Goal: Task Accomplishment & Management: Complete application form

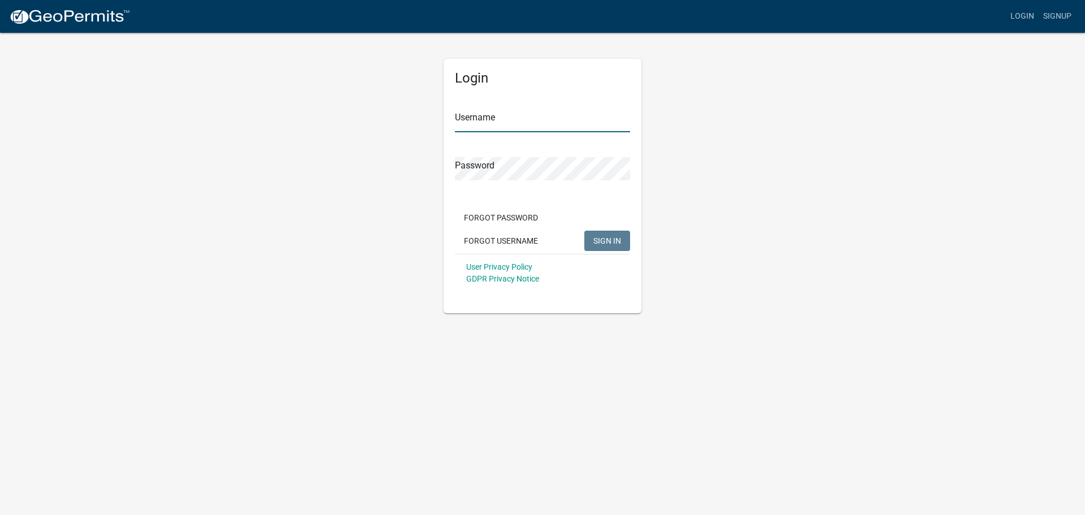
click at [489, 113] on input "Username" at bounding box center [542, 120] width 175 height 23
type input "meyerbuilding"
click at [585, 231] on button "SIGN IN" at bounding box center [608, 241] width 46 height 20
click at [395, 167] on div "Login Username meyerbuilding Password Forgot Password Forgot Username SIGN IN U…" at bounding box center [542, 173] width 644 height 282
click at [585, 231] on button "SIGN IN" at bounding box center [608, 241] width 46 height 20
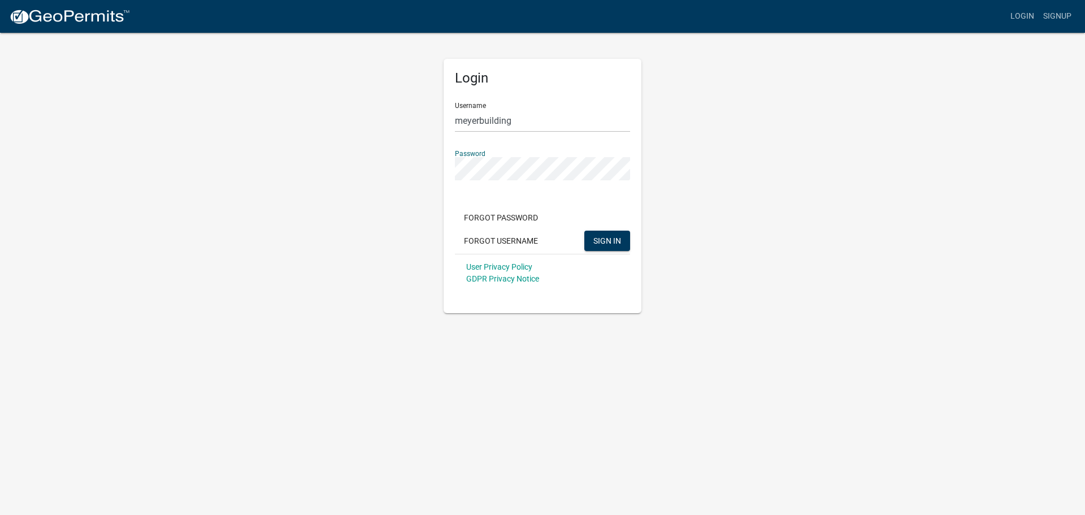
click at [585, 231] on button "SIGN IN" at bounding box center [608, 241] width 46 height 20
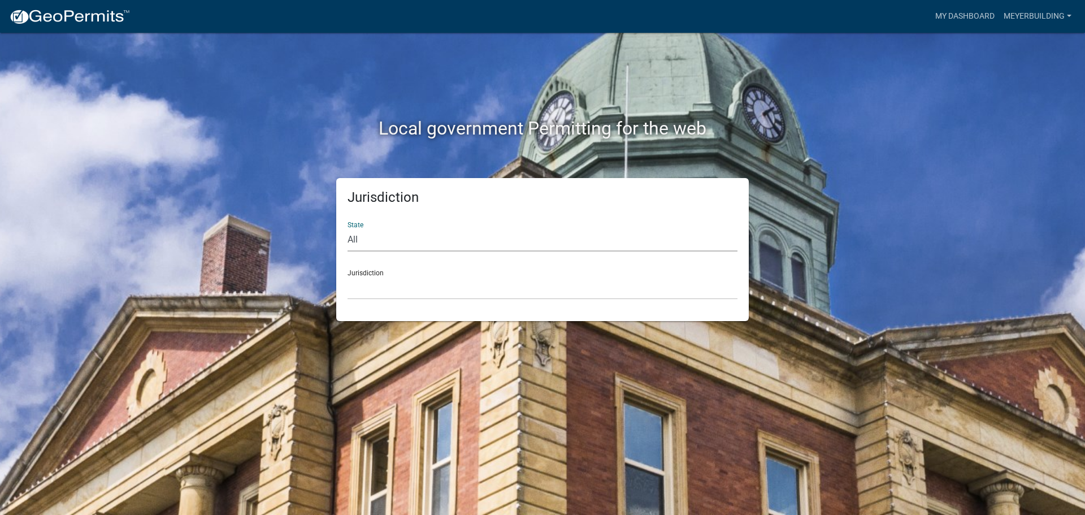
click at [367, 232] on select "All [US_STATE] [US_STATE] [US_STATE] [US_STATE] [US_STATE] [US_STATE] [US_STATE…" at bounding box center [543, 239] width 390 height 23
select select "[US_STATE]"
click at [348, 228] on select "All [US_STATE] [US_STATE] [US_STATE] [US_STATE] [US_STATE] [US_STATE] [US_STATE…" at bounding box center [543, 239] width 390 height 23
click at [374, 294] on select "City of [GEOGRAPHIC_DATA], [US_STATE] City of [GEOGRAPHIC_DATA], [US_STATE] Cit…" at bounding box center [543, 287] width 390 height 23
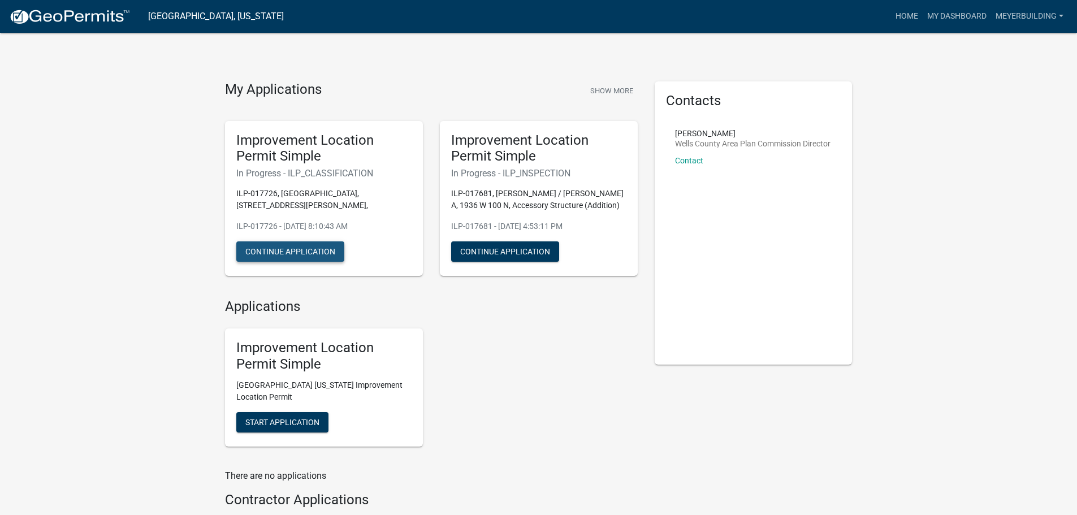
click at [297, 241] on button "Continue Application" at bounding box center [290, 251] width 108 height 20
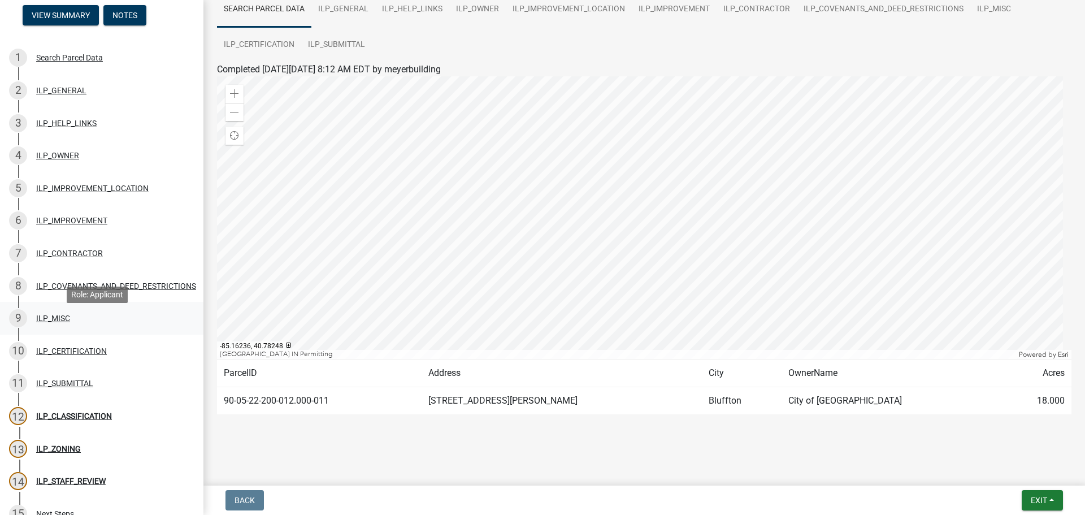
scroll to position [113, 0]
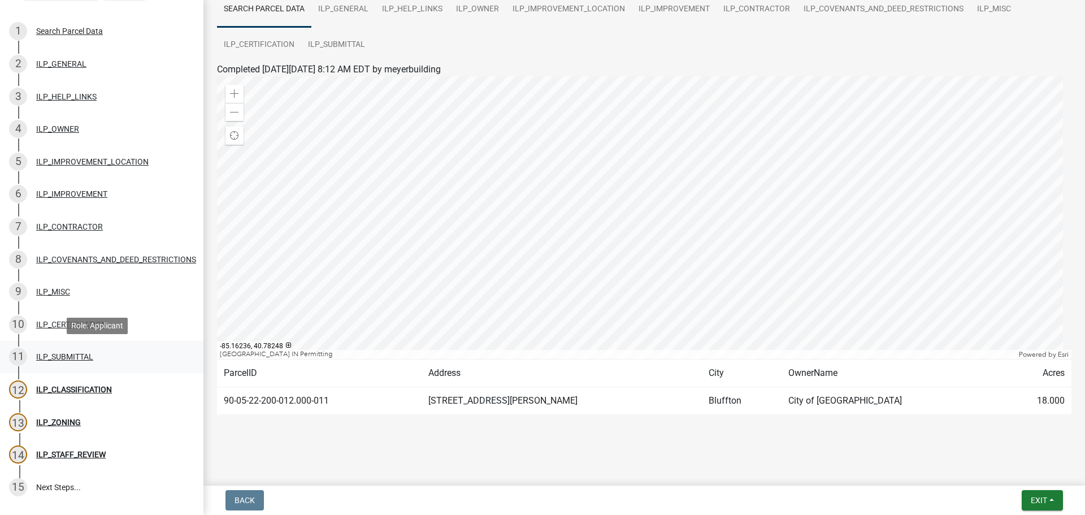
click at [80, 354] on div "ILP_SUBMITTAL" at bounding box center [64, 357] width 57 height 8
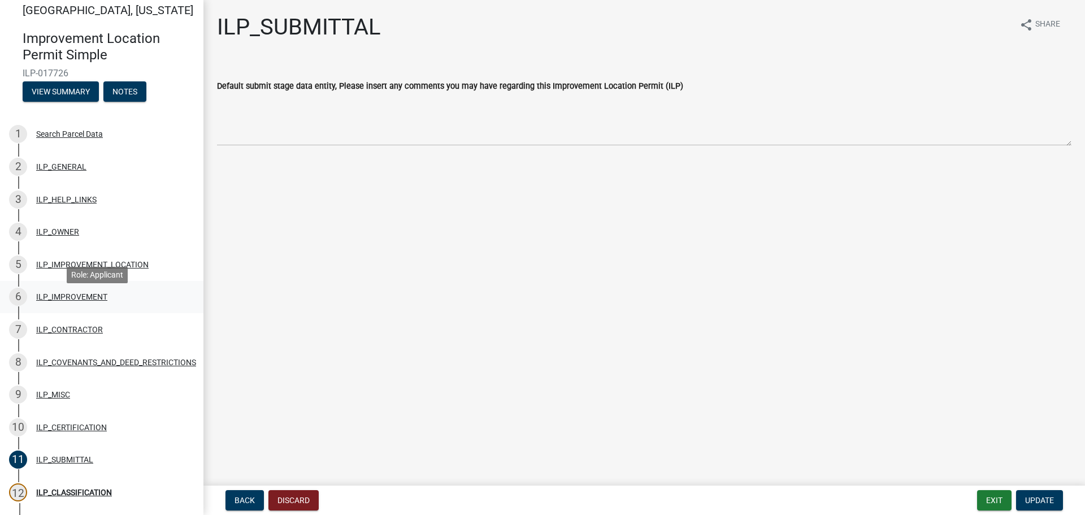
scroll to position [0, 0]
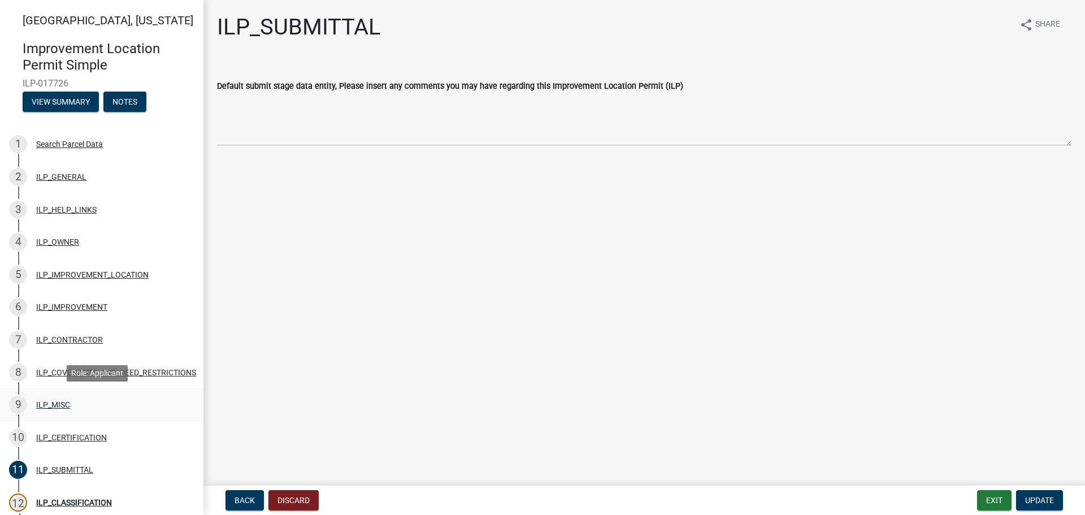
click at [56, 404] on div "ILP_MISC" at bounding box center [53, 405] width 34 height 8
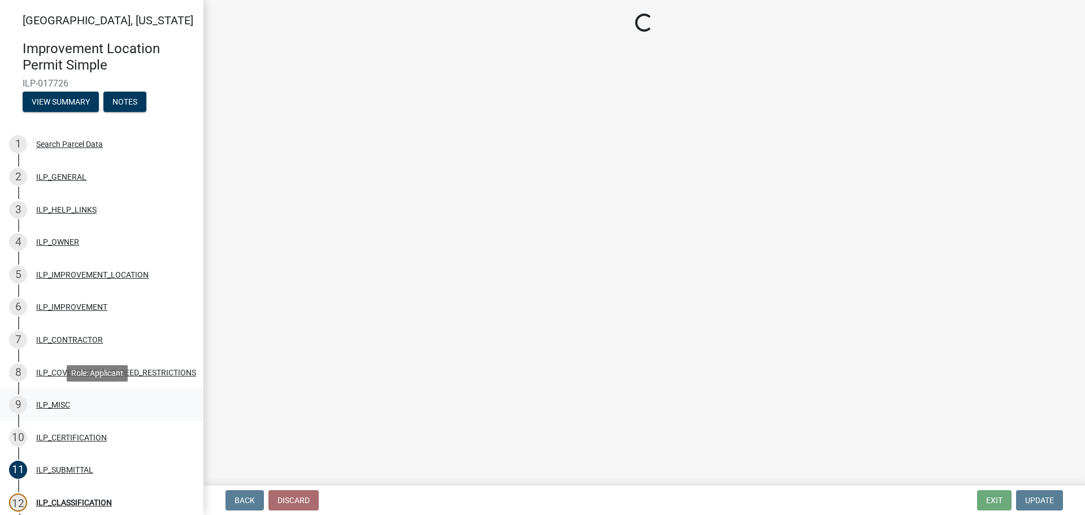
select select "efdfc372-da28-48aa-82f0-d86e80c7002d"
select select "87690217-1c5d-4f3f-89a3-85c12ce3295a"
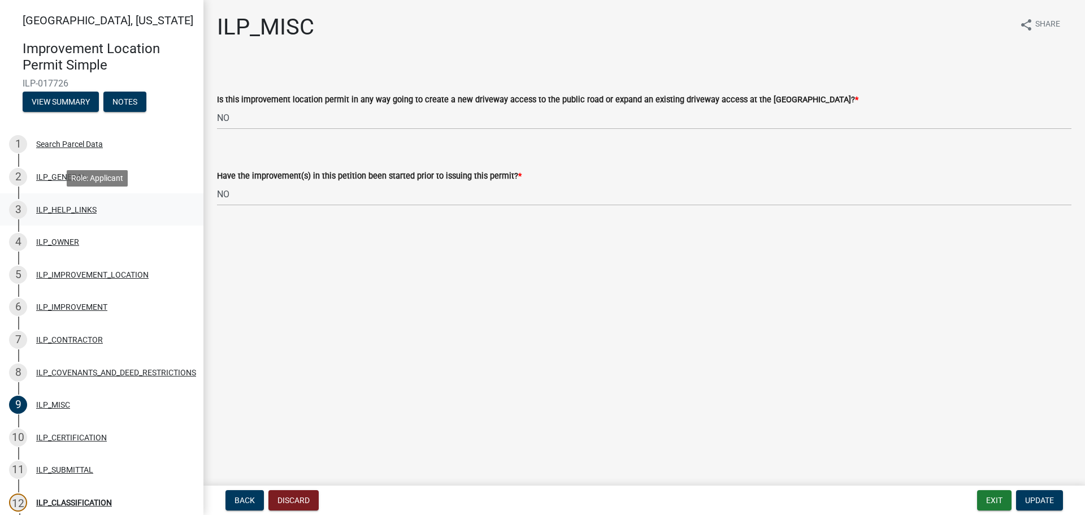
click at [53, 216] on div "3 ILP_HELP_LINKS" at bounding box center [97, 210] width 176 height 18
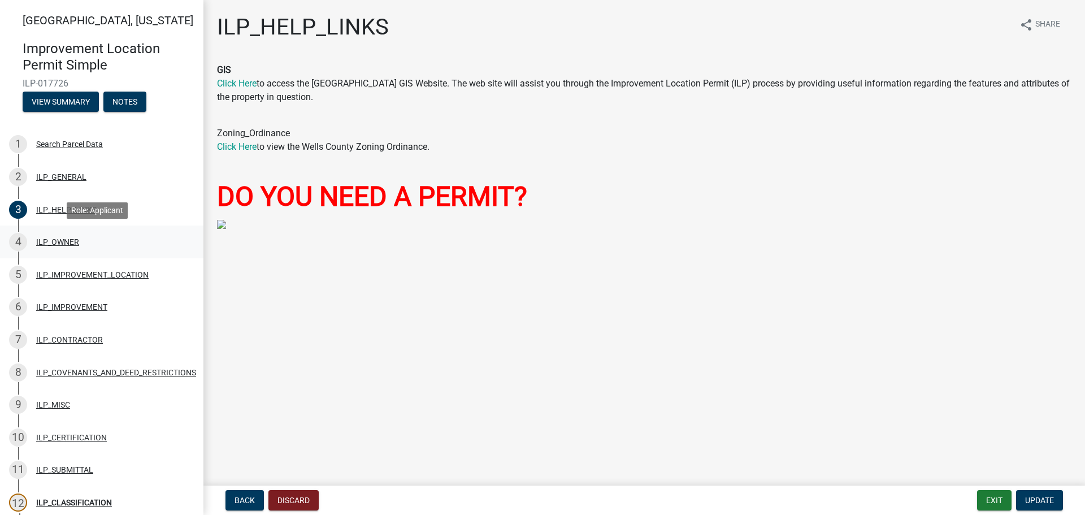
click at [67, 244] on div "ILP_OWNER" at bounding box center [57, 242] width 43 height 8
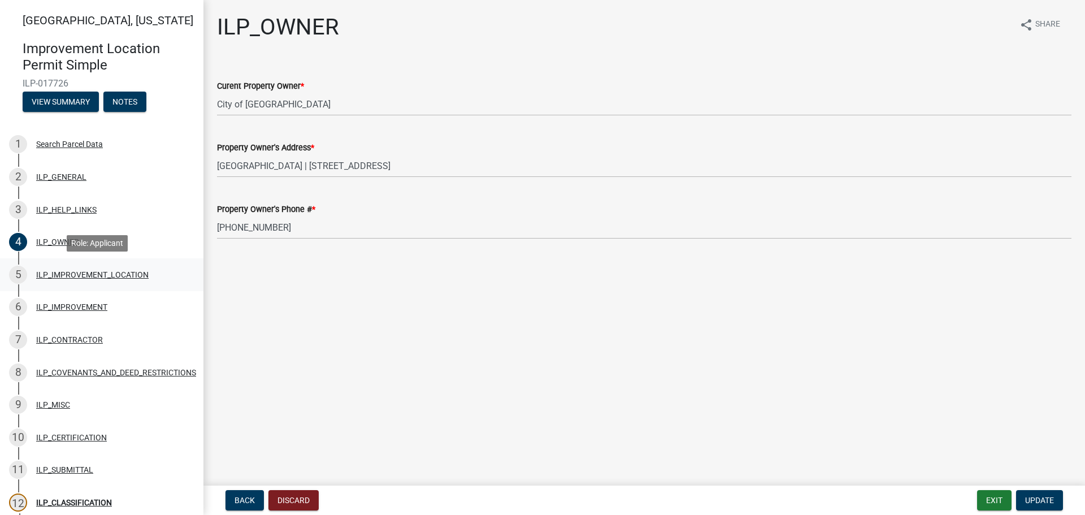
click at [105, 276] on div "ILP_IMPROVEMENT_LOCATION" at bounding box center [92, 275] width 113 height 8
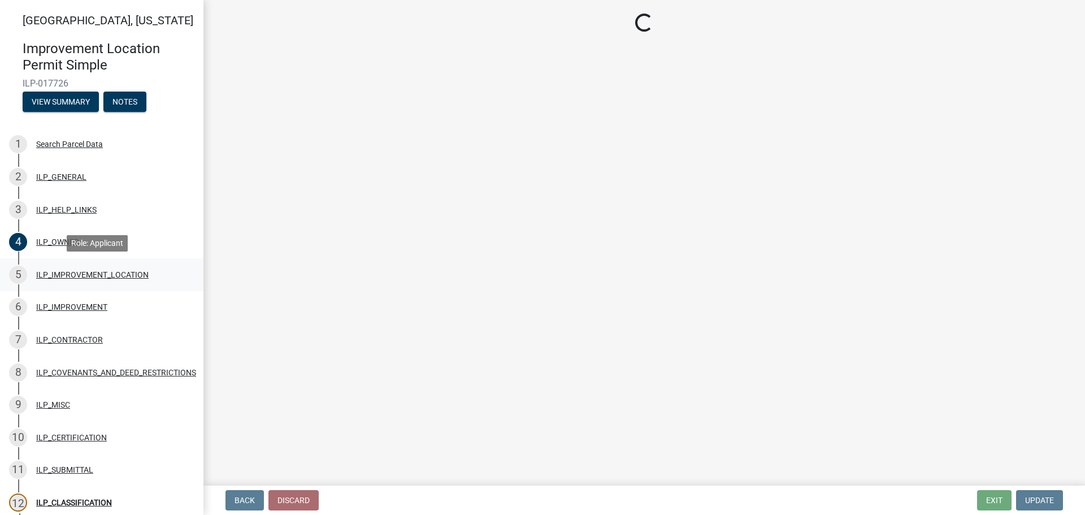
select select "03ef64e6-f0ff-43c9-aded-972c487e3507"
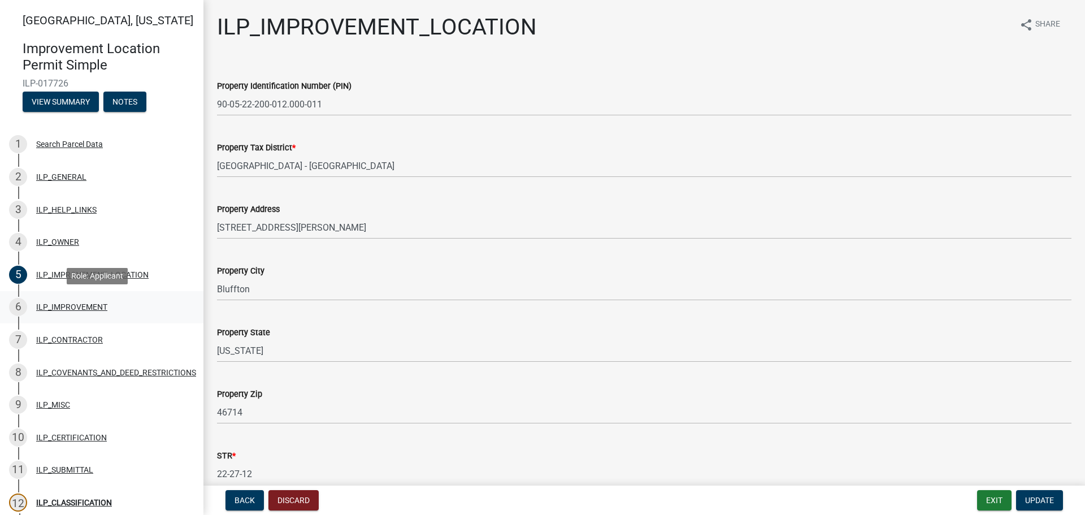
click at [102, 309] on div "ILP_IMPROVEMENT" at bounding box center [71, 307] width 71 height 8
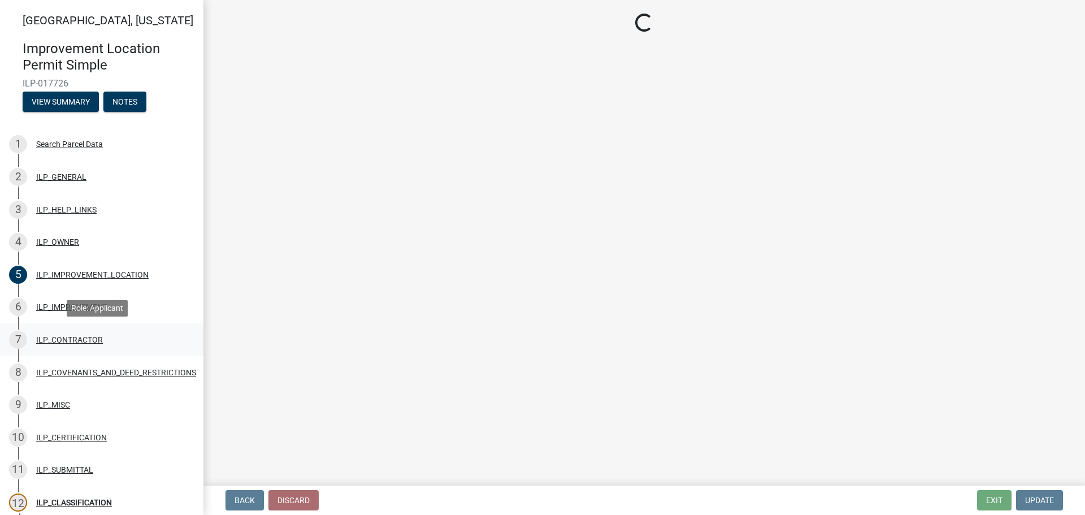
select select "71b507d0-569d-4a0a-b334-f72445909e69"
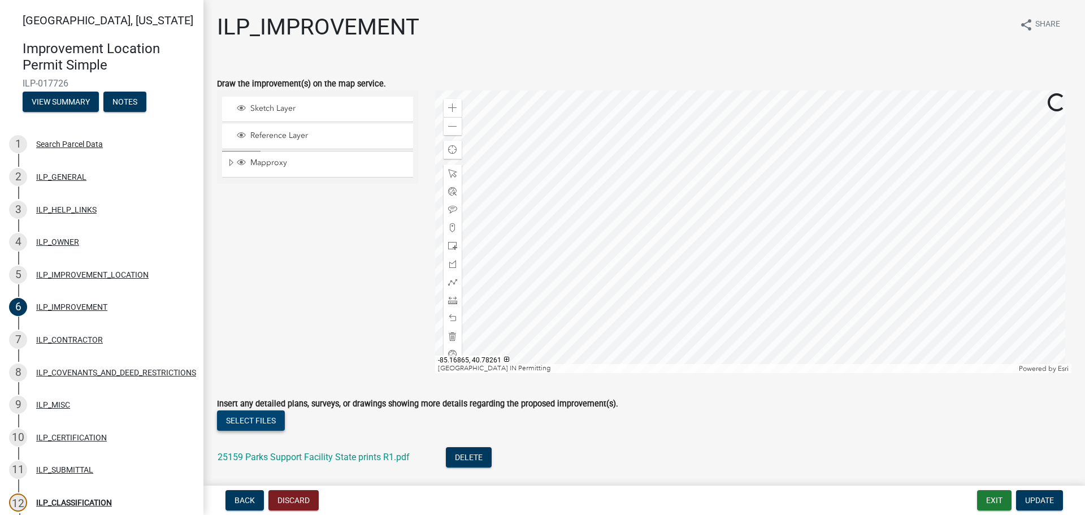
click at [263, 417] on button "Select files" at bounding box center [251, 420] width 68 height 20
click at [245, 425] on button "Select files" at bounding box center [251, 420] width 68 height 20
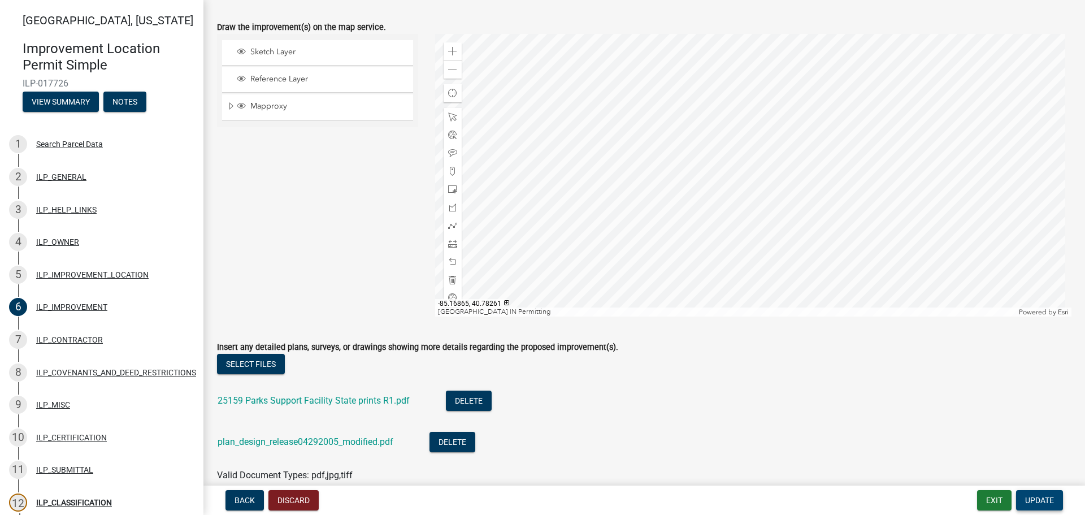
click at [1046, 496] on span "Update" at bounding box center [1040, 500] width 29 height 9
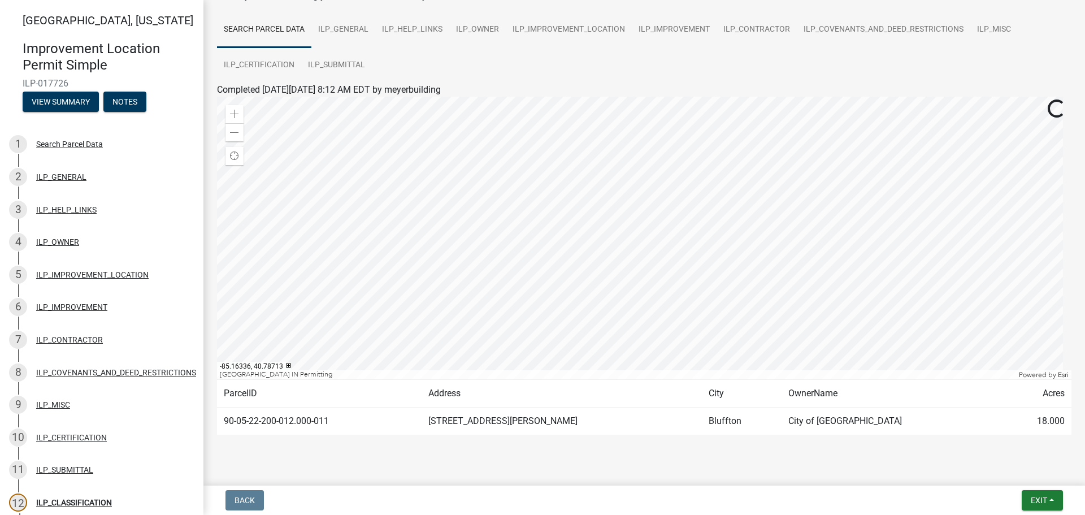
scroll to position [94, 0]
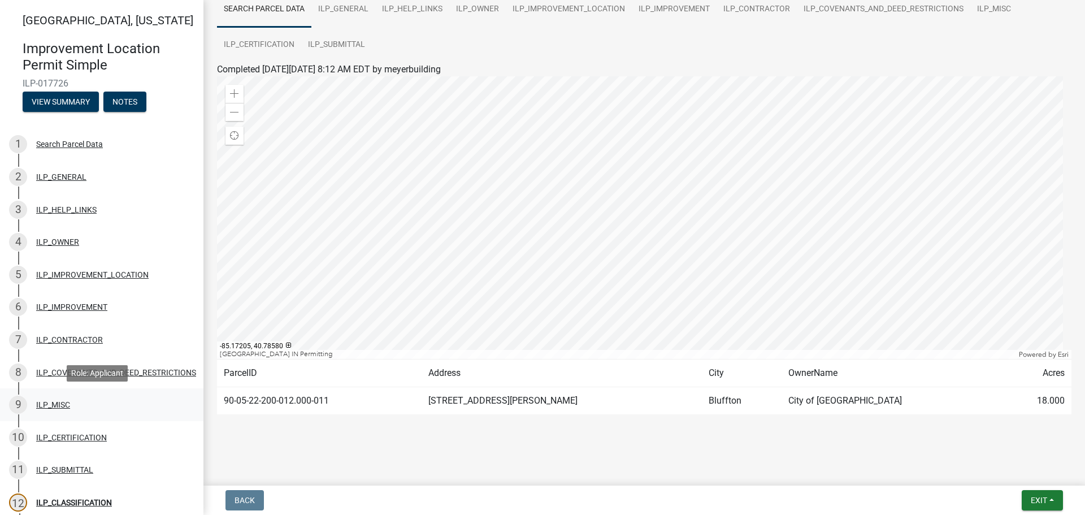
click at [58, 402] on div "ILP_MISC" at bounding box center [53, 405] width 34 height 8
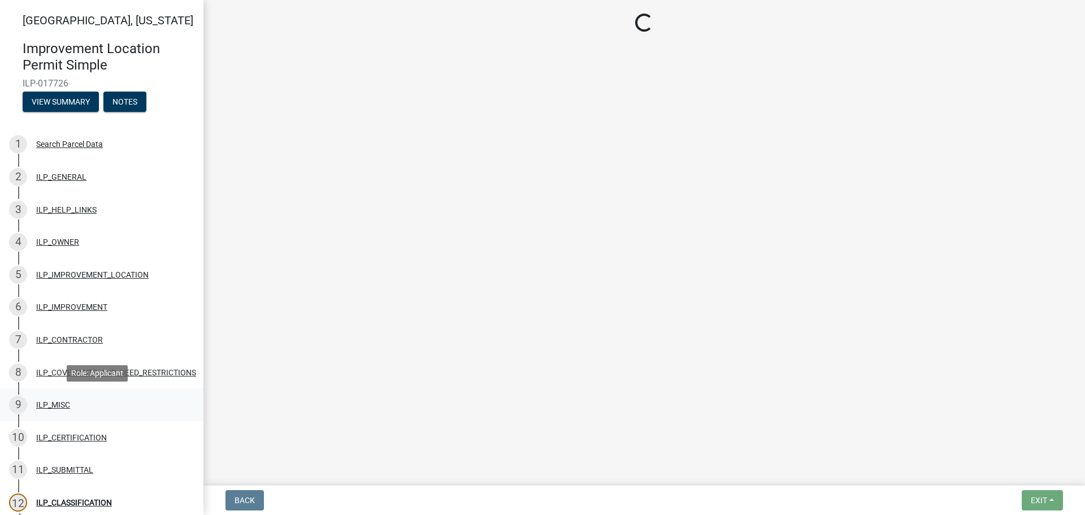
select select "efdfc372-da28-48aa-82f0-d86e80c7002d"
select select "87690217-1c5d-4f3f-89a3-85c12ce3295a"
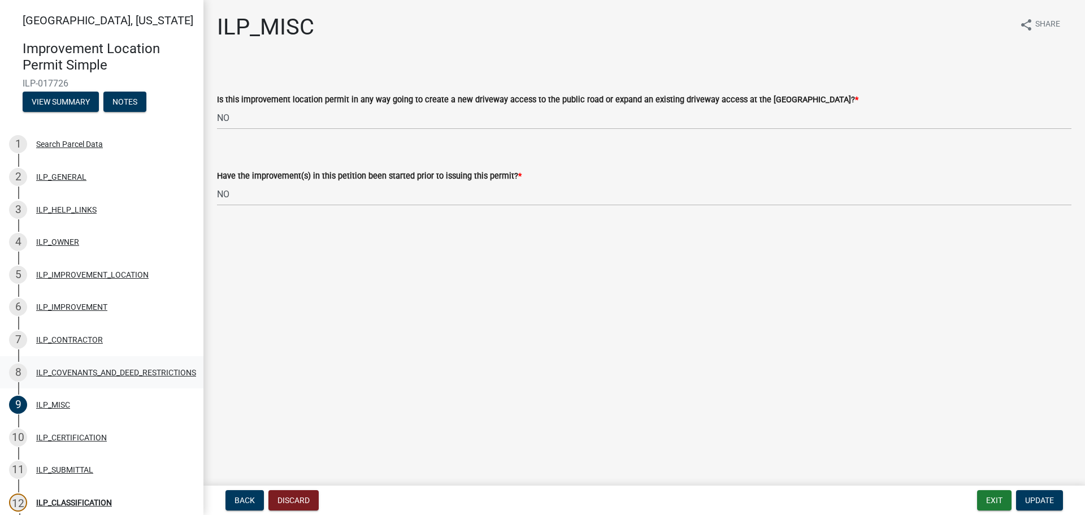
click at [74, 372] on div "ILP_COVENANTS_AND_DEED_RESTRICTIONS" at bounding box center [116, 373] width 160 height 8
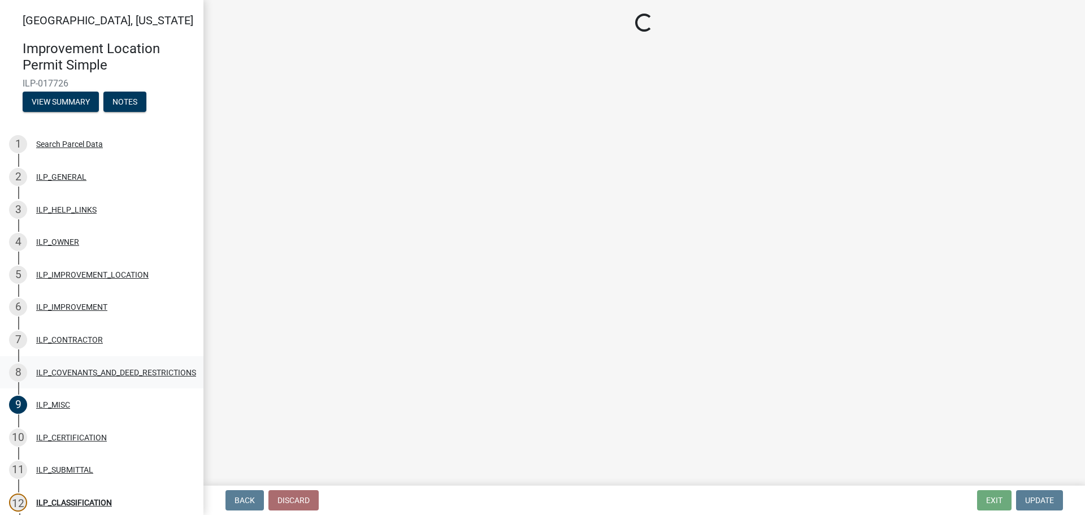
select select "8e2002f1-ace1-422c-92a0-aa7ffd64ff05"
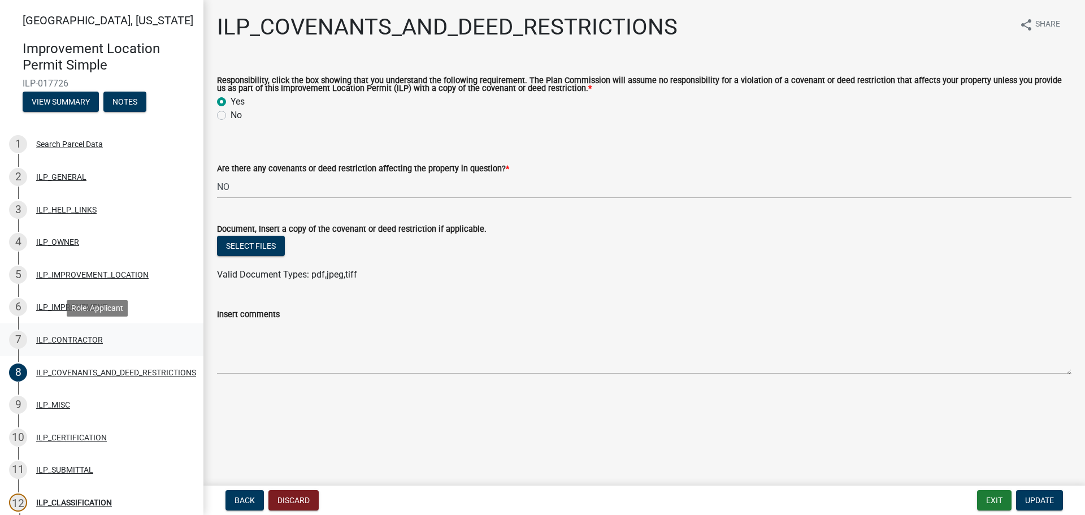
click at [85, 339] on div "ILP_CONTRACTOR" at bounding box center [69, 340] width 67 height 8
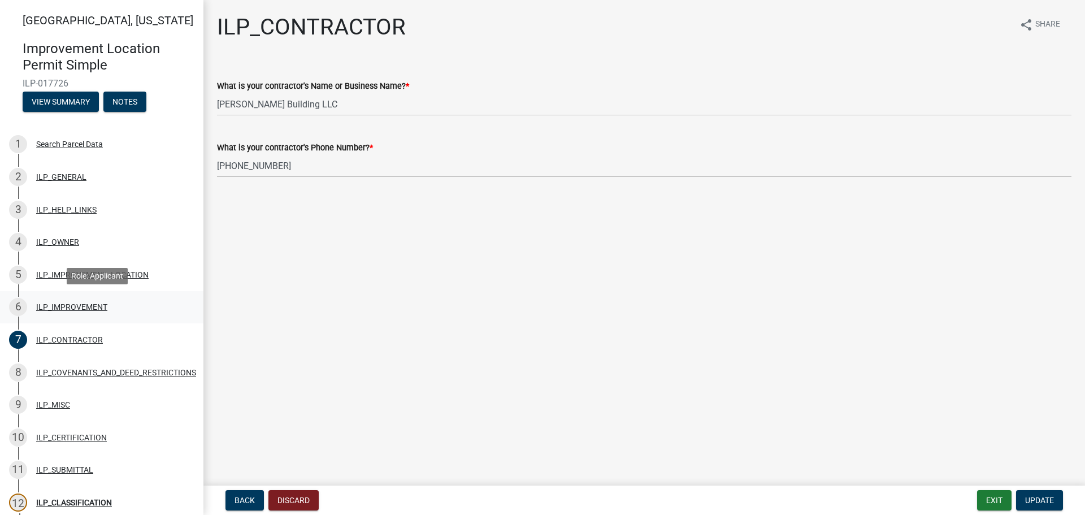
click at [58, 309] on div "ILP_IMPROVEMENT" at bounding box center [71, 307] width 71 height 8
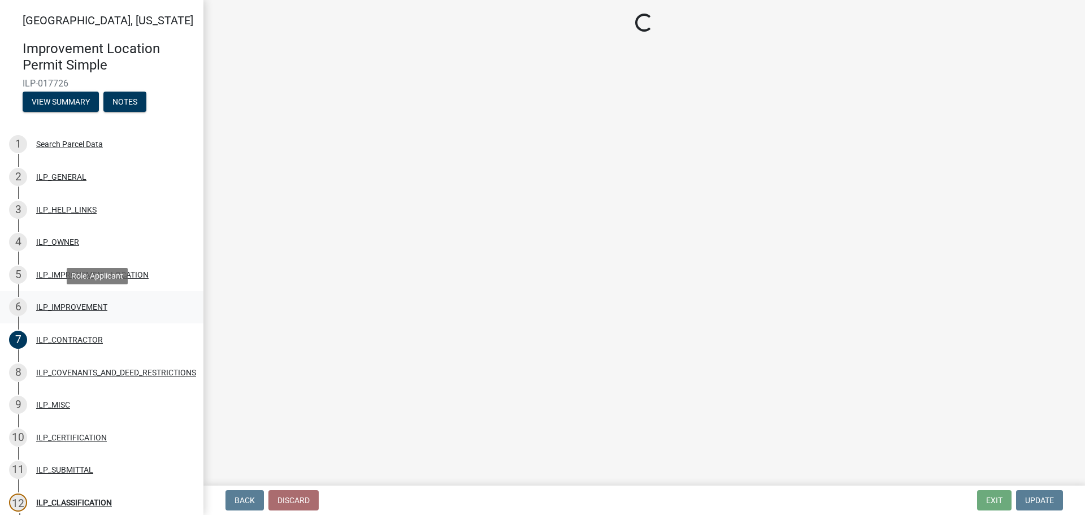
select select "71b507d0-569d-4a0a-b334-f72445909e69"
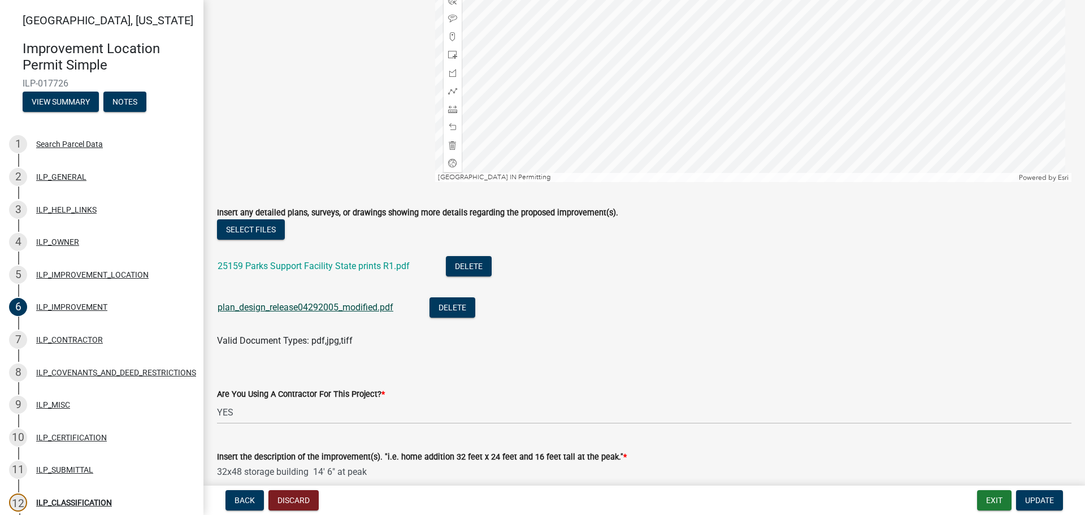
scroll to position [283, 0]
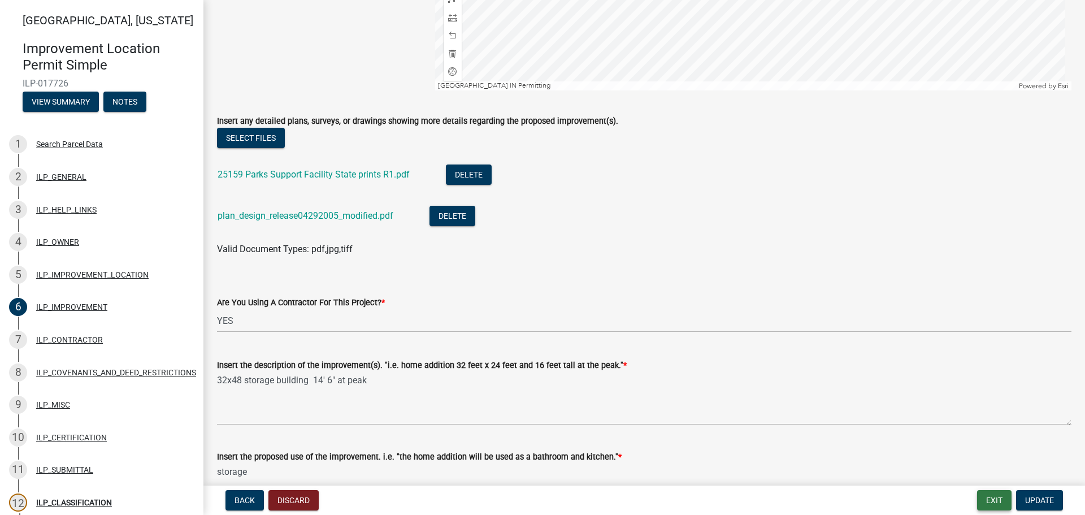
click at [999, 501] on button "Exit" at bounding box center [994, 500] width 34 height 20
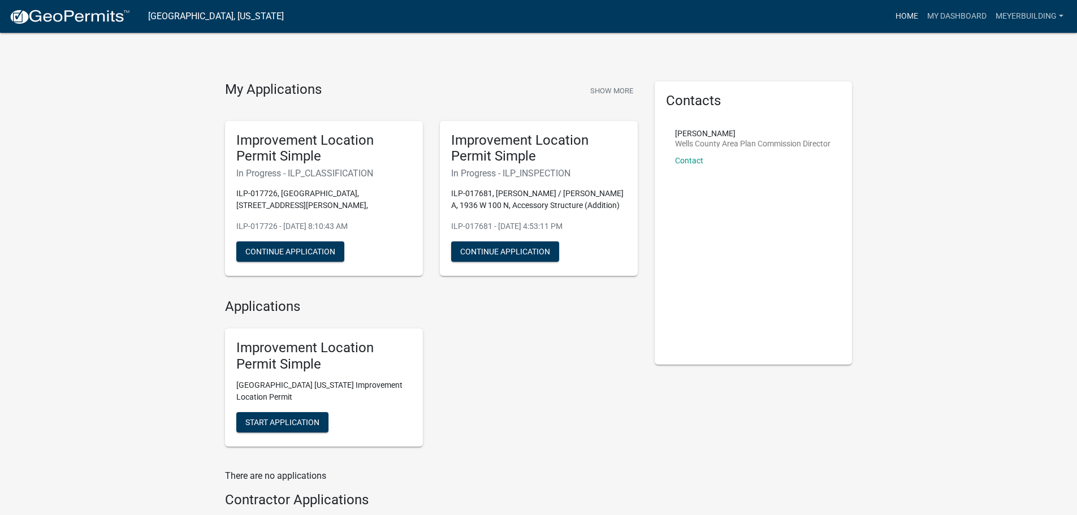
click at [909, 15] on link "Home" at bounding box center [907, 16] width 32 height 21
click at [1046, 16] on link "meyerbuilding" at bounding box center [1029, 16] width 77 height 21
click at [1018, 84] on link "Logout" at bounding box center [1022, 83] width 90 height 27
